Goal: Task Accomplishment & Management: Use online tool/utility

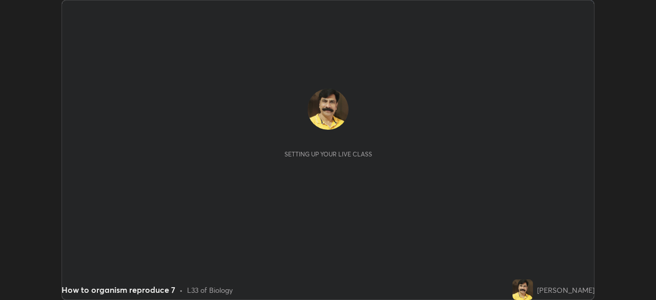
scroll to position [300, 656]
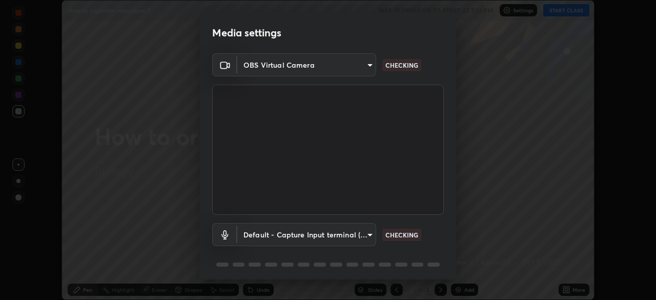
click at [566, 287] on div "Media settings OBS Virtual Camera c35a285883de36ed13854a1fbed0525b0d3f8b863e97d…" at bounding box center [328, 150] width 656 height 300
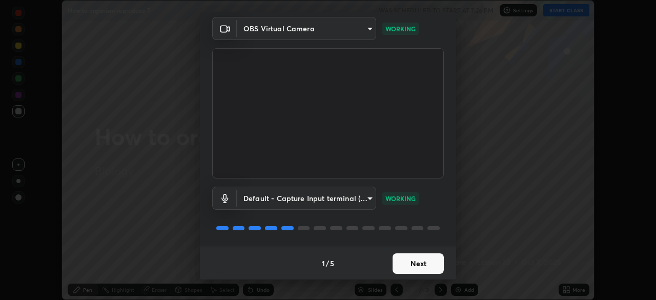
click at [414, 264] on button "Next" at bounding box center [418, 263] width 51 height 21
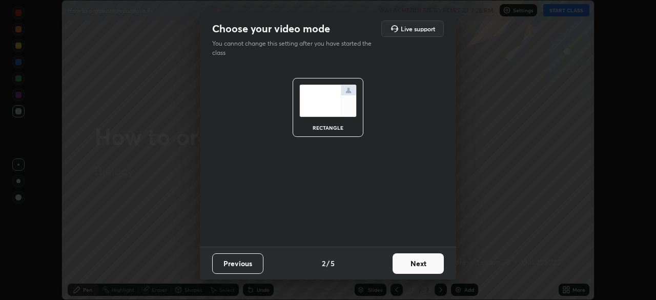
click at [420, 268] on button "Next" at bounding box center [418, 263] width 51 height 21
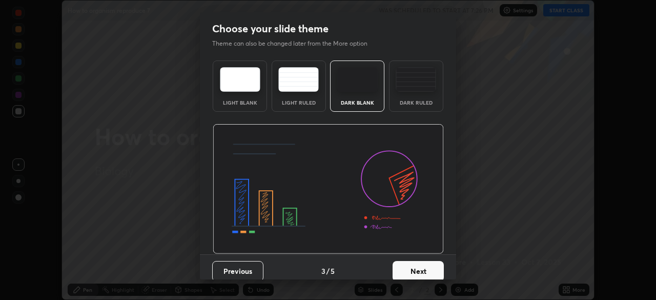
click at [418, 272] on button "Next" at bounding box center [418, 271] width 51 height 21
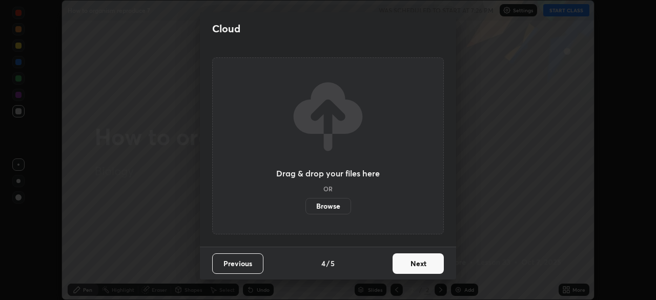
click at [419, 265] on button "Next" at bounding box center [418, 263] width 51 height 21
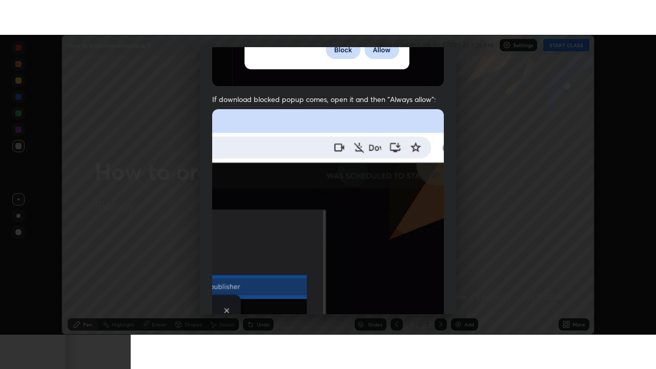
scroll to position [246, 0]
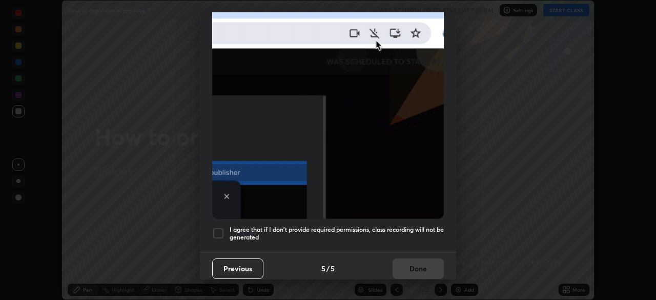
click at [218, 230] on div at bounding box center [218, 233] width 12 height 12
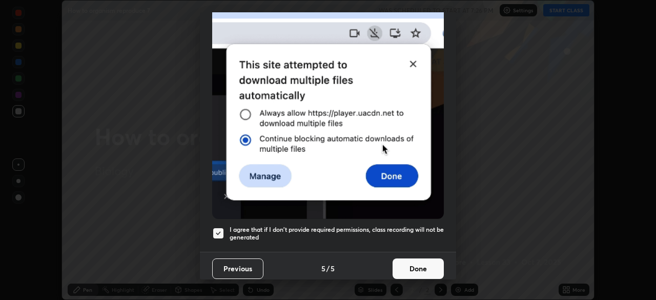
click at [415, 263] on button "Done" at bounding box center [418, 268] width 51 height 21
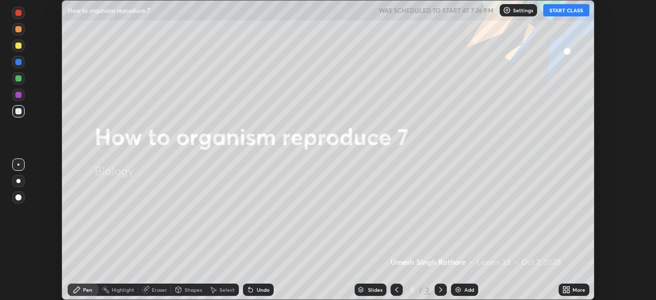
click at [569, 11] on button "START CLASS" at bounding box center [567, 10] width 46 height 12
click at [566, 289] on icon at bounding box center [565, 288] width 3 height 3
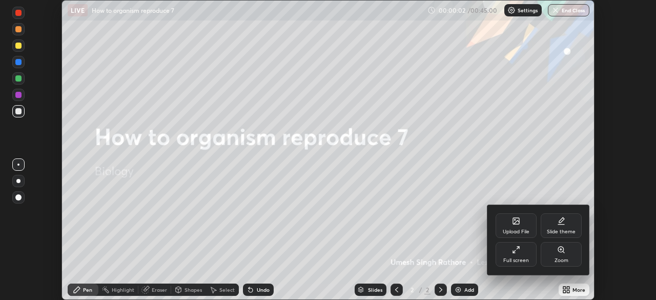
click at [516, 252] on icon at bounding box center [516, 250] width 8 height 8
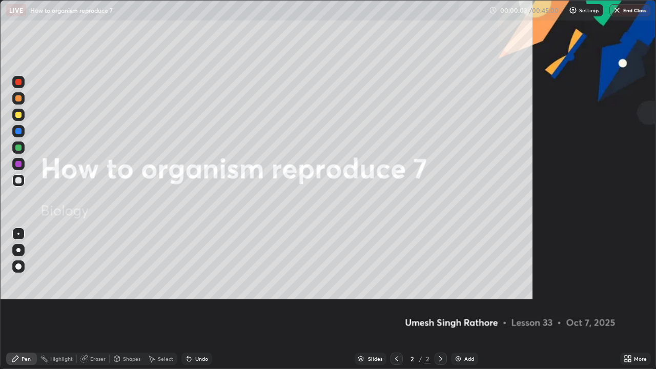
scroll to position [369, 656]
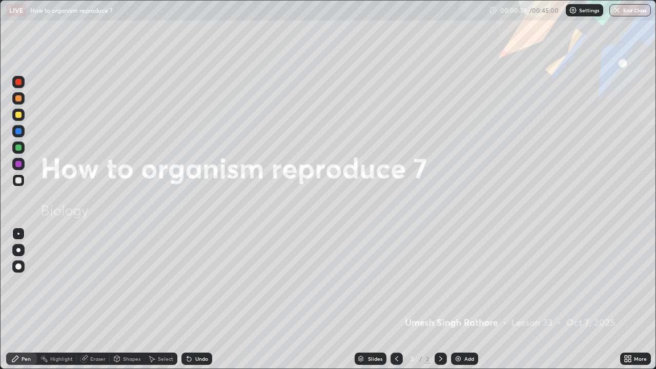
click at [458, 300] on img at bounding box center [458, 359] width 8 height 8
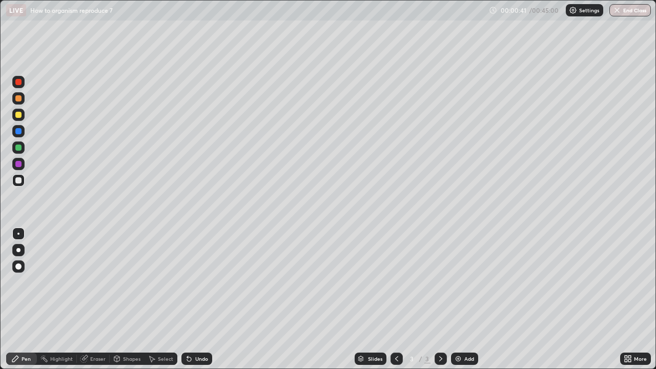
click at [19, 114] on div at bounding box center [18, 115] width 6 height 6
click at [195, 300] on div "Undo" at bounding box center [201, 358] width 13 height 5
click at [198, 300] on div "Undo" at bounding box center [201, 358] width 13 height 5
click at [198, 300] on div "Undo" at bounding box center [197, 359] width 31 height 12
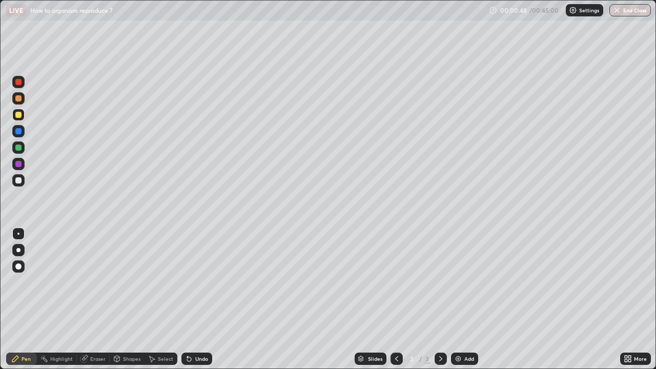
click at [193, 300] on div "Undo" at bounding box center [197, 359] width 31 height 12
click at [194, 300] on div "Undo" at bounding box center [197, 359] width 31 height 12
click at [17, 181] on div at bounding box center [18, 180] width 6 height 6
click at [19, 146] on div at bounding box center [18, 148] width 6 height 6
click at [18, 114] on div at bounding box center [18, 115] width 6 height 6
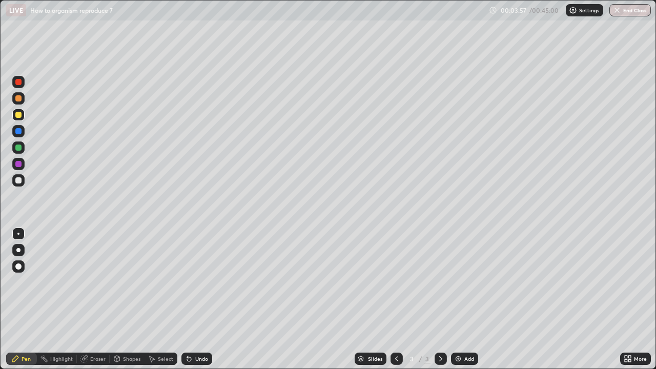
click at [18, 181] on div at bounding box center [18, 180] width 6 height 6
click at [17, 164] on div at bounding box center [18, 164] width 6 height 6
click at [15, 180] on div at bounding box center [18, 180] width 6 height 6
click at [16, 148] on div at bounding box center [18, 148] width 6 height 6
click at [19, 181] on div at bounding box center [18, 180] width 6 height 6
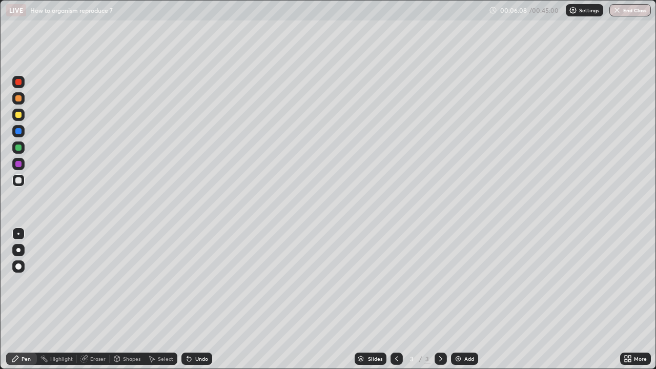
click at [19, 165] on div at bounding box center [18, 164] width 6 height 6
click at [19, 149] on div at bounding box center [18, 148] width 6 height 6
click at [19, 181] on div at bounding box center [18, 180] width 6 height 6
click at [17, 147] on div at bounding box center [18, 148] width 6 height 6
click at [18, 180] on div at bounding box center [18, 180] width 6 height 6
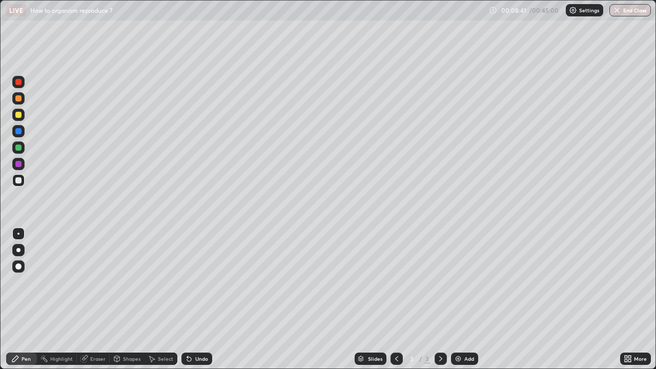
click at [19, 145] on div at bounding box center [18, 148] width 6 height 6
click at [18, 182] on div at bounding box center [18, 180] width 6 height 6
click at [17, 166] on div at bounding box center [18, 164] width 6 height 6
click at [19, 180] on div at bounding box center [18, 180] width 6 height 6
click at [19, 148] on div at bounding box center [18, 148] width 6 height 6
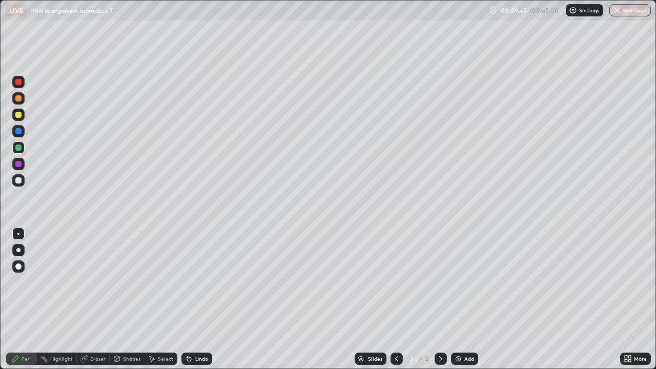
click at [19, 182] on div at bounding box center [18, 180] width 6 height 6
click at [19, 165] on div at bounding box center [18, 164] width 6 height 6
click at [18, 182] on div at bounding box center [18, 180] width 6 height 6
click at [17, 148] on div at bounding box center [18, 148] width 6 height 6
click at [19, 182] on div at bounding box center [18, 180] width 6 height 6
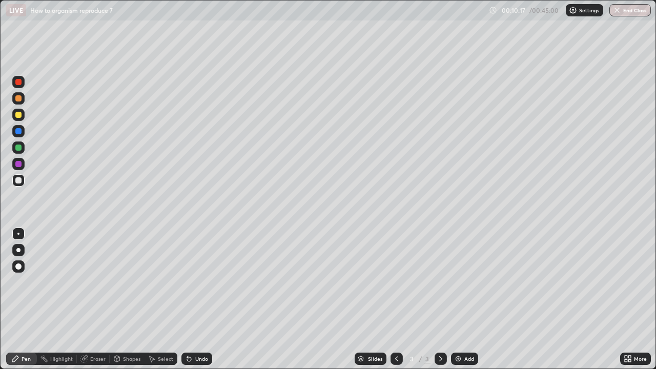
click at [19, 165] on div at bounding box center [18, 164] width 6 height 6
click at [18, 180] on div at bounding box center [18, 180] width 6 height 6
click at [22, 148] on div at bounding box center [18, 148] width 12 height 12
click at [18, 181] on div at bounding box center [18, 180] width 6 height 6
click at [16, 150] on div at bounding box center [18, 148] width 12 height 12
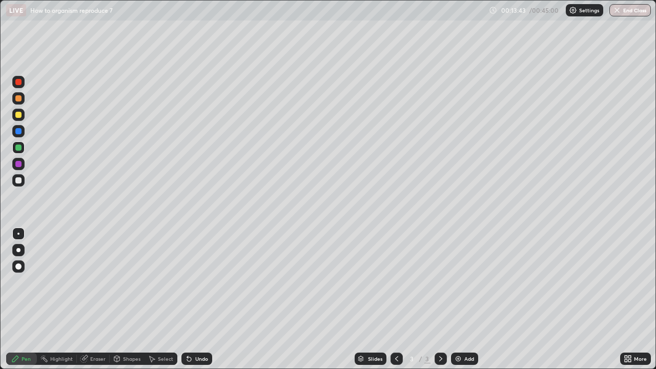
click at [456, 300] on img at bounding box center [458, 359] width 8 height 8
click at [17, 118] on div at bounding box center [18, 115] width 12 height 12
click at [20, 96] on div at bounding box center [18, 98] width 6 height 6
click at [19, 181] on div at bounding box center [18, 180] width 6 height 6
click at [20, 181] on div at bounding box center [18, 180] width 6 height 6
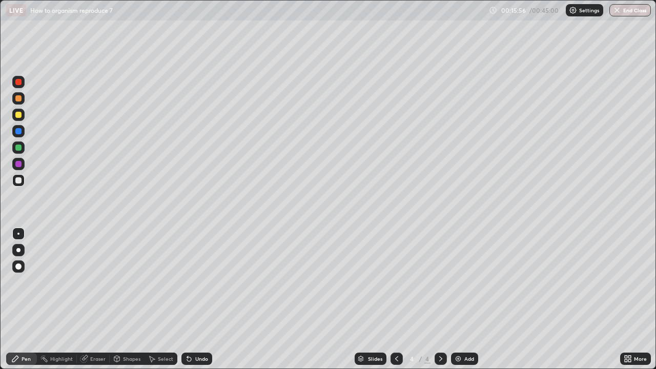
click at [17, 164] on div at bounding box center [18, 164] width 6 height 6
click at [19, 146] on div at bounding box center [18, 148] width 6 height 6
click at [17, 180] on div at bounding box center [18, 180] width 6 height 6
click at [18, 148] on div at bounding box center [18, 148] width 6 height 6
click at [18, 116] on div at bounding box center [18, 115] width 6 height 6
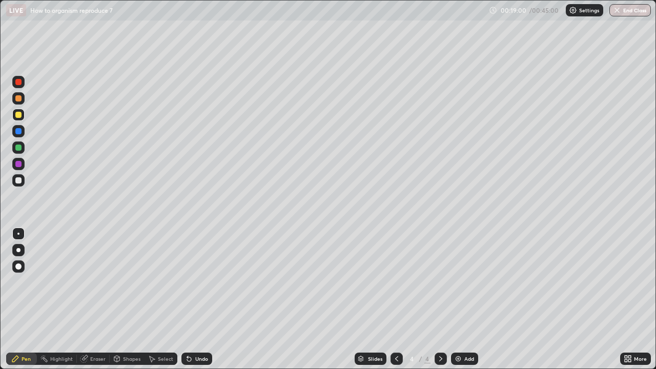
click at [18, 98] on div at bounding box center [18, 98] width 6 height 6
click at [18, 113] on div at bounding box center [18, 115] width 6 height 6
click at [455, 300] on img at bounding box center [458, 359] width 8 height 8
click at [396, 300] on icon at bounding box center [397, 359] width 8 height 8
click at [459, 300] on img at bounding box center [458, 359] width 8 height 8
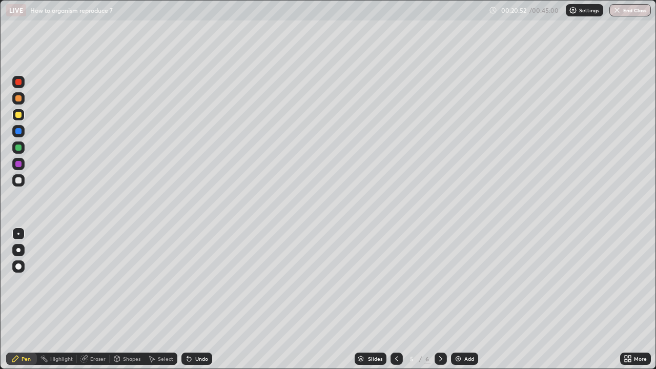
click at [17, 181] on div at bounding box center [18, 180] width 6 height 6
click at [19, 164] on div at bounding box center [18, 164] width 6 height 6
click at [193, 300] on div "Undo" at bounding box center [197, 359] width 31 height 12
click at [17, 82] on div at bounding box center [18, 82] width 6 height 6
click at [16, 149] on div at bounding box center [18, 148] width 6 height 6
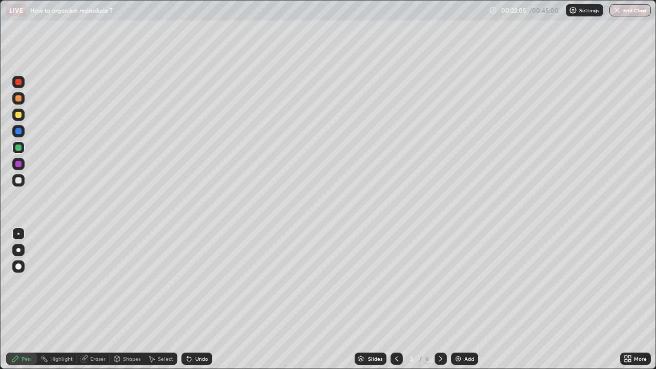
click at [17, 115] on div at bounding box center [18, 115] width 6 height 6
click at [19, 115] on div at bounding box center [18, 115] width 6 height 6
click at [17, 181] on div at bounding box center [18, 180] width 6 height 6
click at [18, 117] on div at bounding box center [18, 115] width 6 height 6
click at [19, 179] on div at bounding box center [18, 180] width 6 height 6
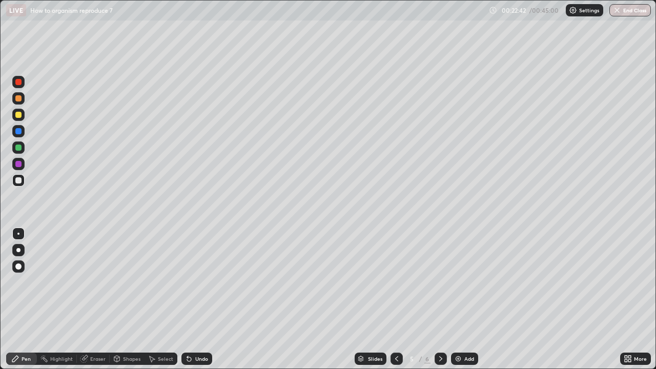
click at [188, 300] on icon at bounding box center [189, 359] width 4 height 4
click at [191, 300] on icon at bounding box center [189, 359] width 8 height 8
click at [192, 300] on div "Undo" at bounding box center [197, 359] width 31 height 12
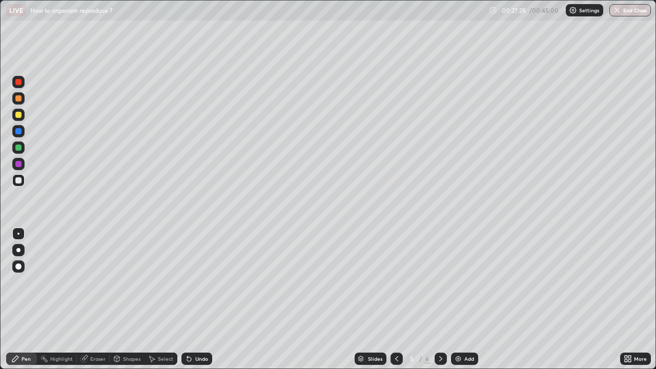
click at [191, 300] on icon at bounding box center [189, 359] width 8 height 8
click at [188, 300] on icon at bounding box center [189, 359] width 4 height 4
click at [190, 300] on icon at bounding box center [189, 359] width 8 height 8
click at [189, 300] on icon at bounding box center [189, 359] width 4 height 4
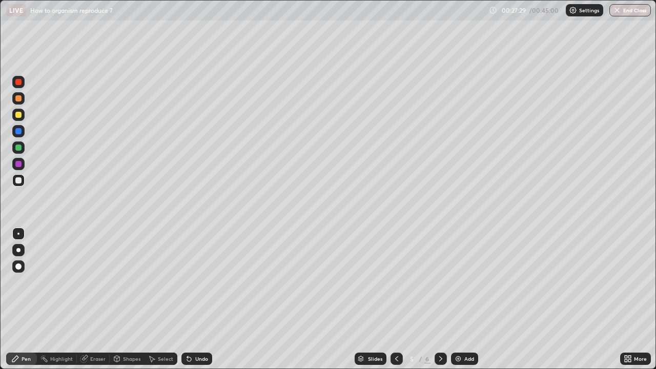
click at [189, 300] on icon at bounding box center [189, 359] width 4 height 4
click at [188, 300] on icon at bounding box center [189, 359] width 4 height 4
click at [19, 300] on div "Pen" at bounding box center [21, 359] width 31 height 12
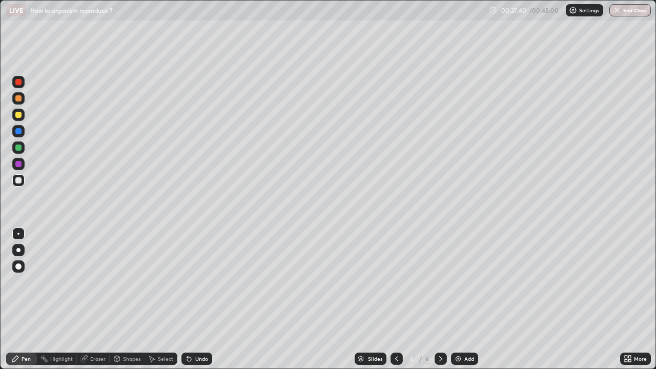
click at [19, 147] on div at bounding box center [18, 148] width 6 height 6
click at [18, 80] on div at bounding box center [18, 82] width 6 height 6
click at [188, 300] on icon at bounding box center [189, 359] width 4 height 4
click at [187, 300] on icon at bounding box center [189, 359] width 4 height 4
click at [19, 149] on div at bounding box center [18, 148] width 6 height 6
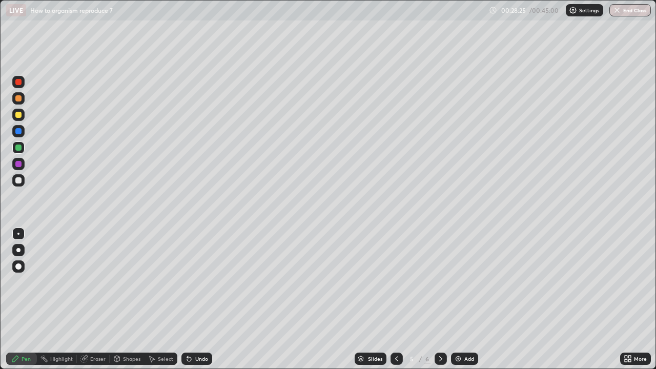
click at [458, 300] on img at bounding box center [458, 359] width 8 height 8
click at [19, 164] on div at bounding box center [18, 164] width 6 height 6
click at [18, 182] on div at bounding box center [18, 180] width 6 height 6
click at [18, 115] on div at bounding box center [18, 115] width 6 height 6
click at [18, 117] on div at bounding box center [18, 115] width 6 height 6
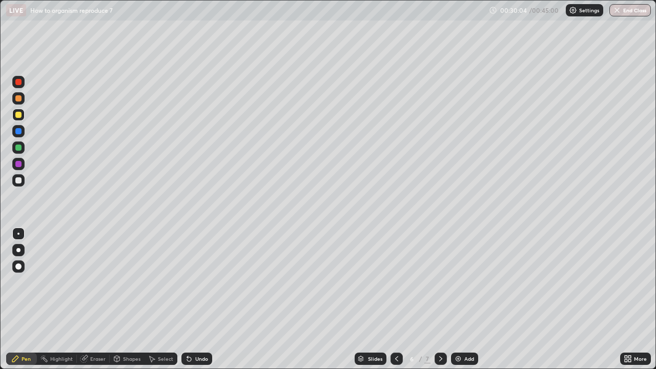
click at [17, 180] on div at bounding box center [18, 180] width 6 height 6
click at [19, 148] on div at bounding box center [18, 148] width 6 height 6
click at [19, 99] on div at bounding box center [18, 98] width 6 height 6
click at [188, 300] on icon at bounding box center [189, 359] width 4 height 4
click at [192, 300] on div "Undo" at bounding box center [197, 359] width 31 height 12
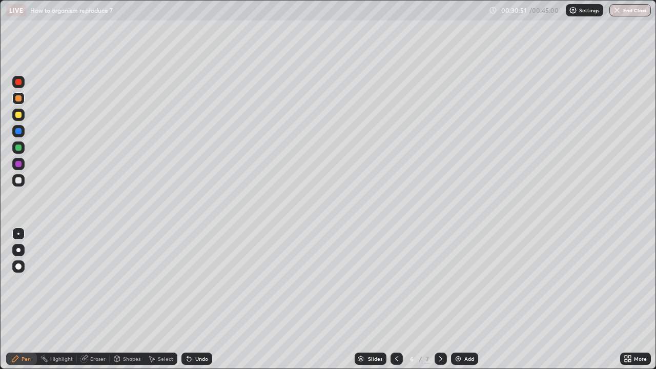
click at [191, 300] on icon at bounding box center [189, 359] width 8 height 8
click at [19, 180] on div at bounding box center [18, 180] width 6 height 6
click at [18, 114] on div at bounding box center [18, 115] width 6 height 6
click at [20, 181] on div at bounding box center [18, 180] width 6 height 6
click at [628, 13] on button "End Class" at bounding box center [631, 10] width 42 height 12
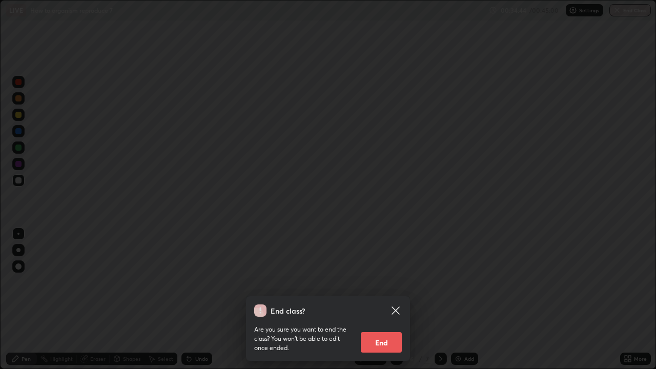
click at [391, 300] on button "End" at bounding box center [381, 342] width 41 height 21
